Goal: Task Accomplishment & Management: Manage account settings

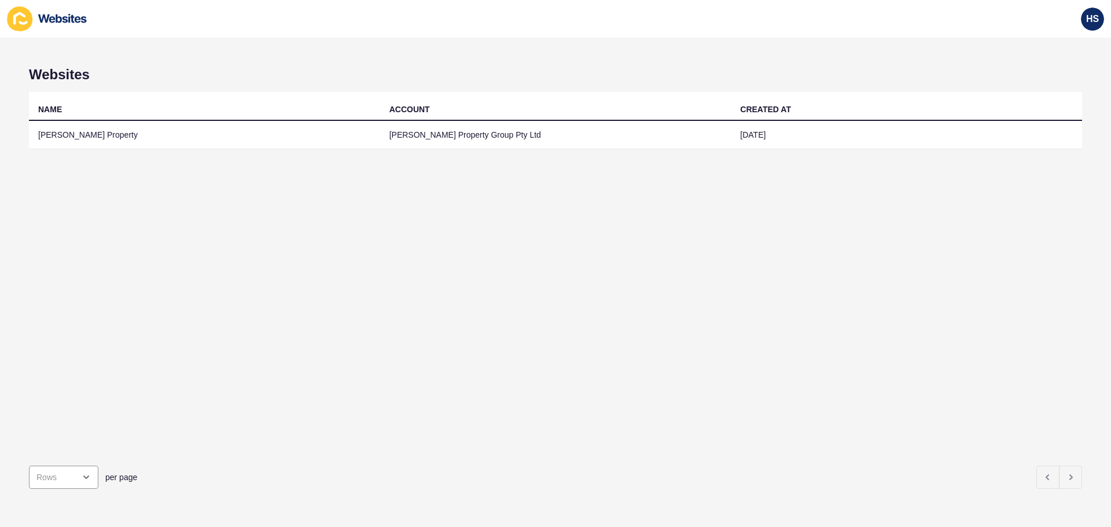
click at [472, 154] on div "NAME ACCOUNT CREATED AT [PERSON_NAME] Property [PERSON_NAME] Property Group Pty…" at bounding box center [556, 274] width 1054 height 365
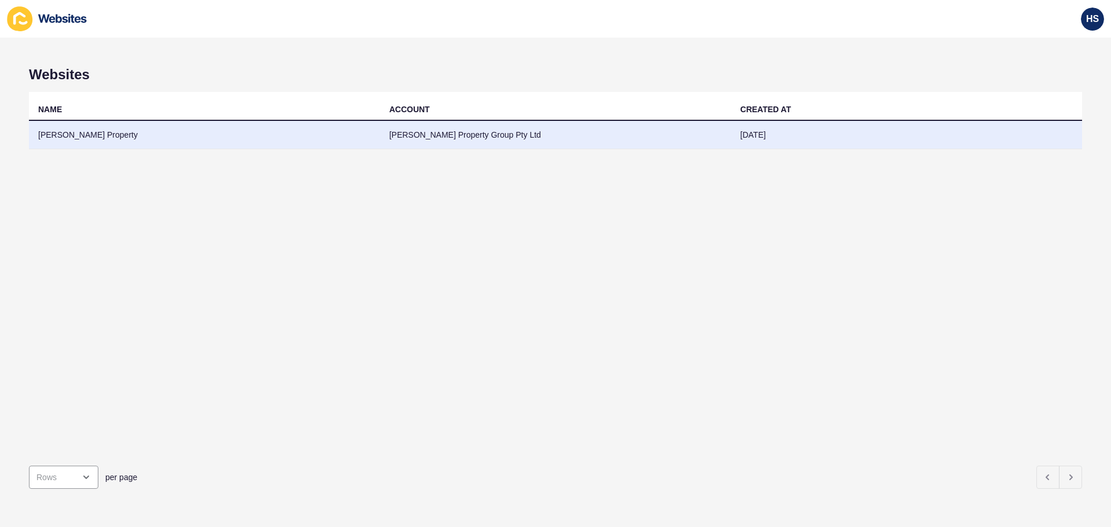
click at [472, 131] on td "[PERSON_NAME] Property Group Pty Ltd" at bounding box center [555, 135] width 351 height 28
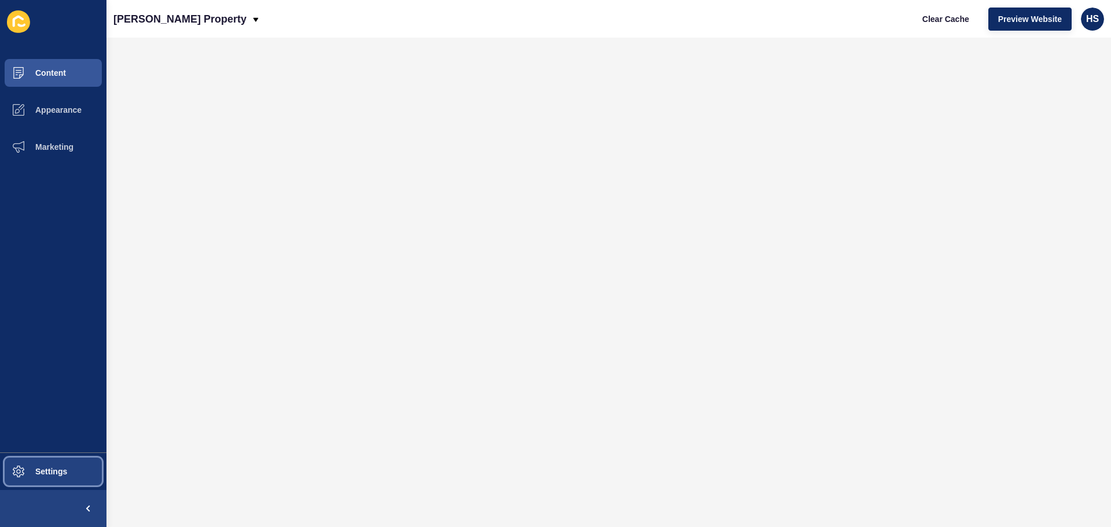
click at [51, 463] on button "Settings" at bounding box center [53, 471] width 107 height 37
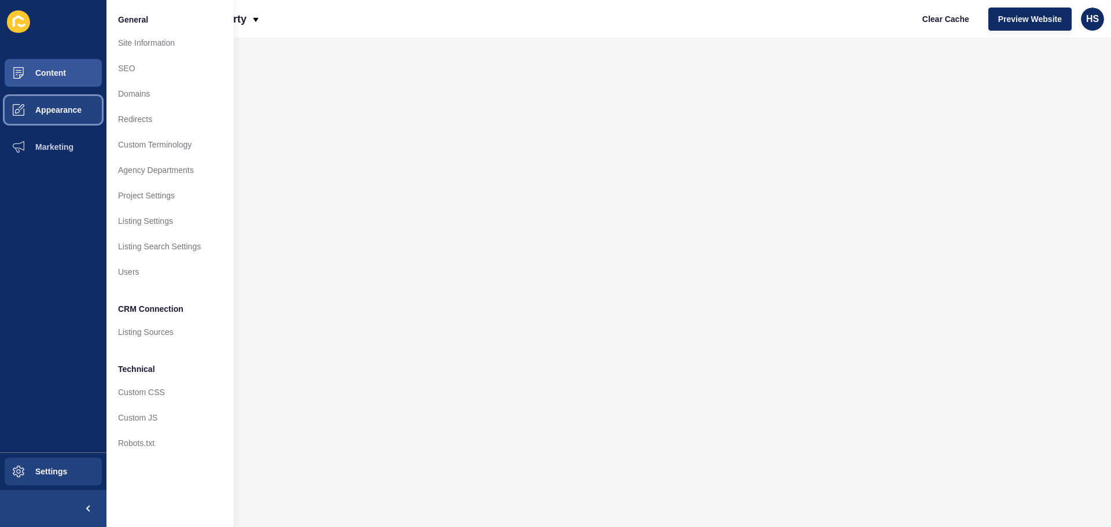
click at [69, 107] on span "Appearance" at bounding box center [39, 109] width 83 height 9
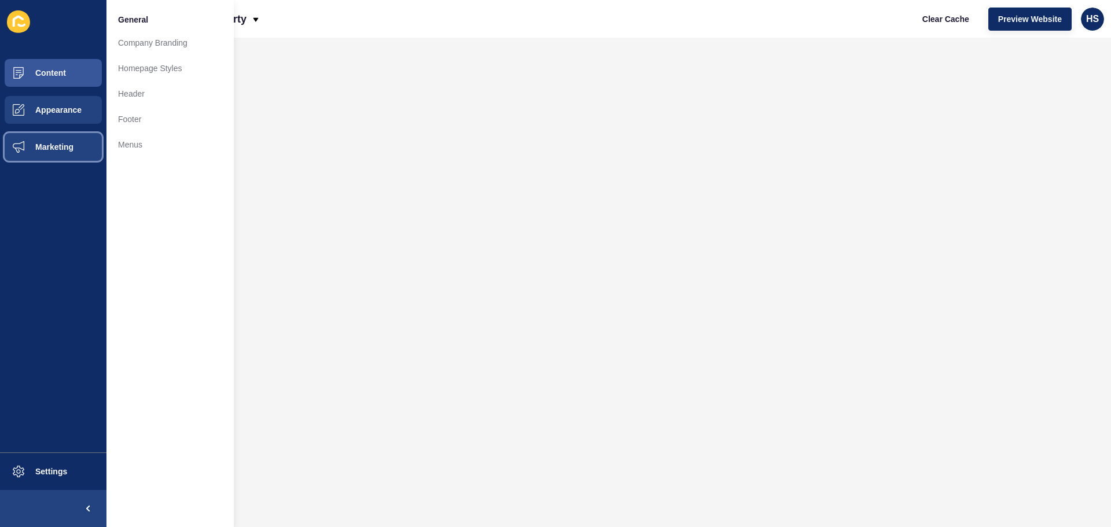
click at [67, 152] on button "Marketing" at bounding box center [53, 147] width 107 height 37
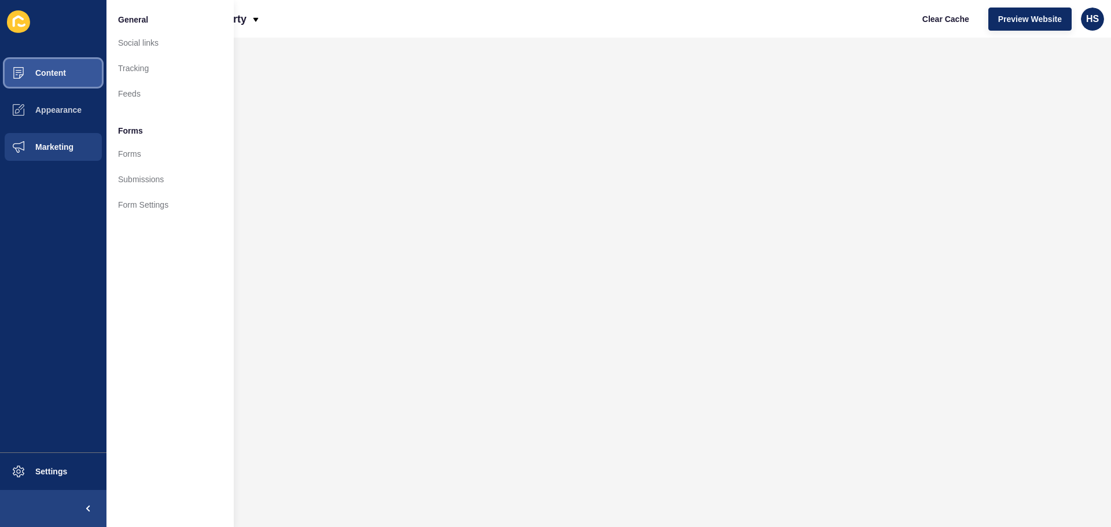
click at [64, 65] on button "Content" at bounding box center [53, 72] width 107 height 37
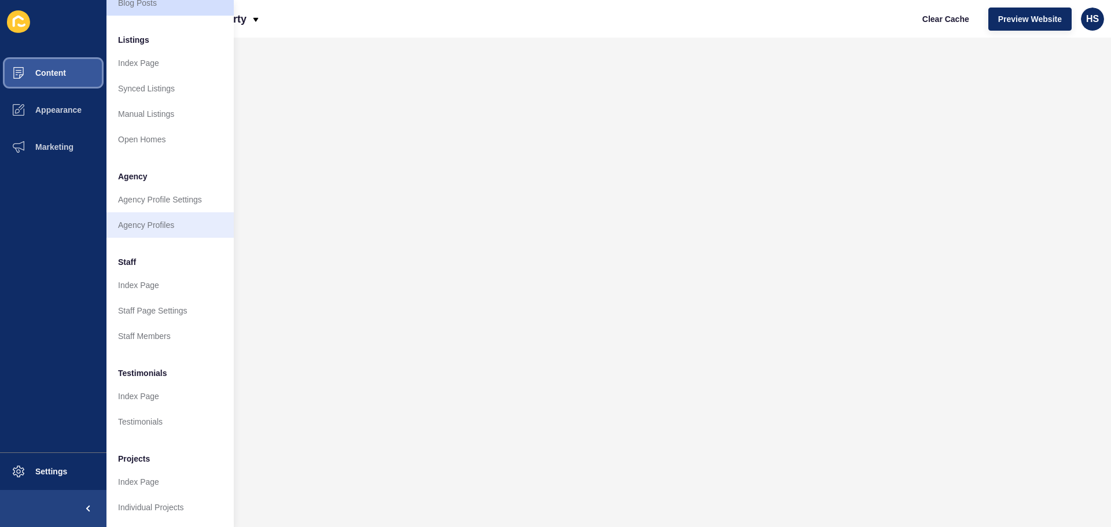
scroll to position [160, 0]
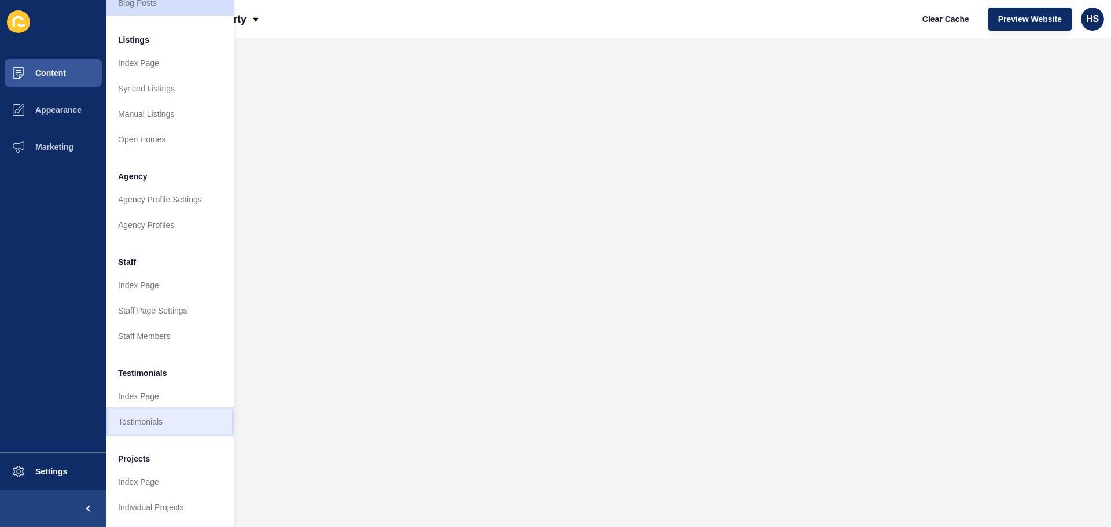
click at [137, 412] on link "Testimonials" at bounding box center [170, 421] width 127 height 25
